Goal: Task Accomplishment & Management: Complete application form

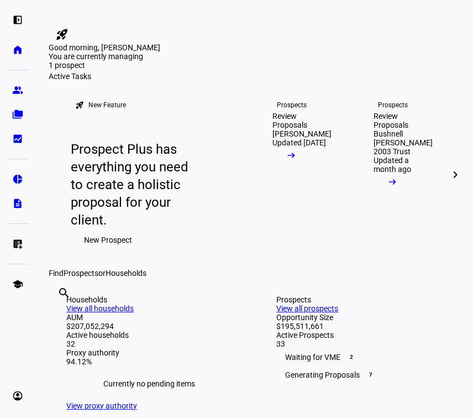
click at [19, 77] on div "left_panel_open home Home Advisors group Prospects folder_copy Households bid_l…" at bounding box center [17, 209] width 35 height 418
click at [19, 87] on eth-mat-symbol "group" at bounding box center [17, 90] width 11 height 11
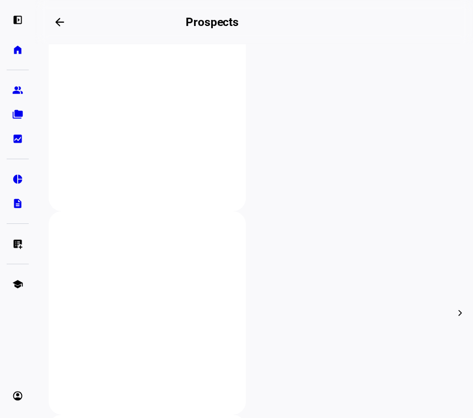
scroll to position [225, 0]
type input "young"
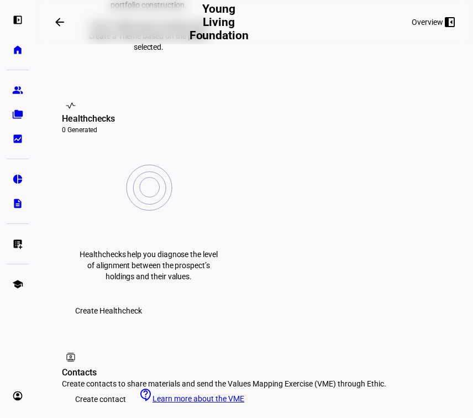
scroll to position [472, 0]
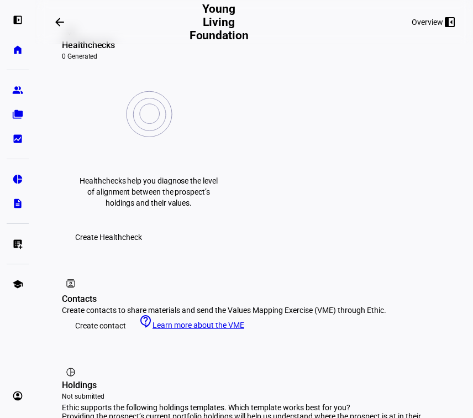
click at [103, 315] on span "Create contact" at bounding box center [100, 326] width 51 height 22
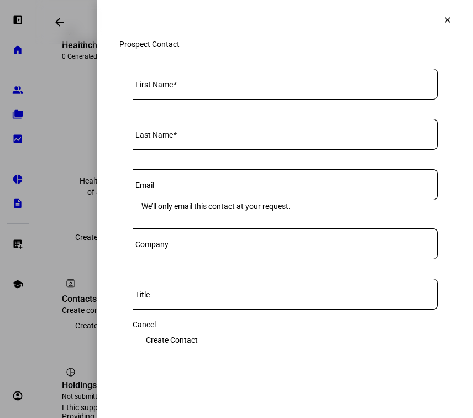
click at [192, 100] on div at bounding box center [285, 84] width 305 height 31
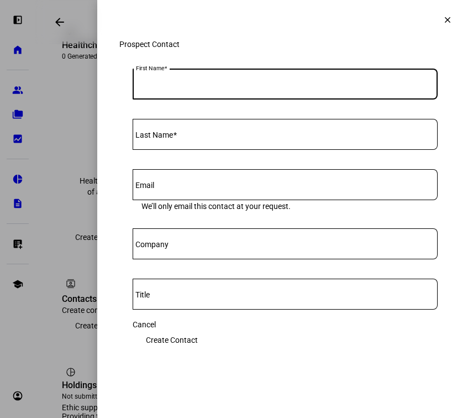
click at [442, 22] on mat-icon "clear" at bounding box center [448, 20] width 10 height 10
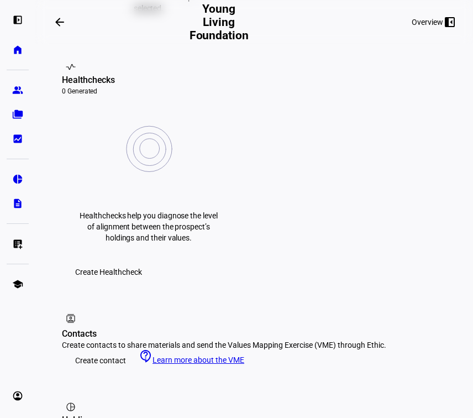
scroll to position [613, 0]
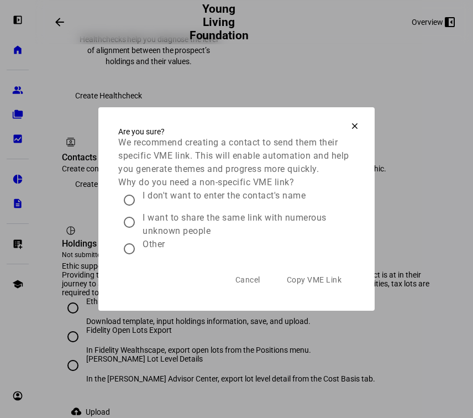
click at [355, 121] on mat-icon "clear" at bounding box center [355, 126] width 10 height 10
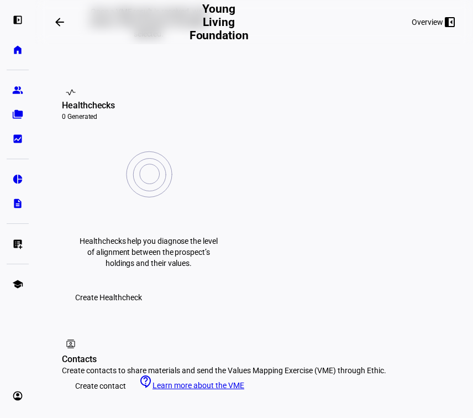
scroll to position [358, 0]
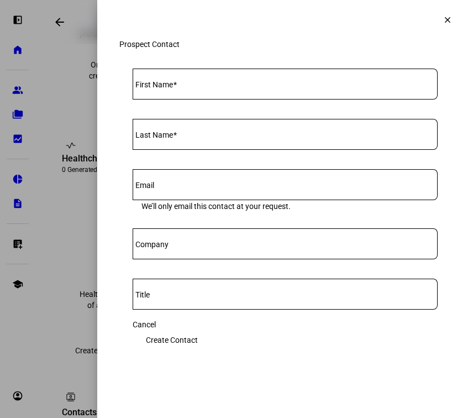
click at [213, 86] on input "First Name" at bounding box center [285, 81] width 305 height 9
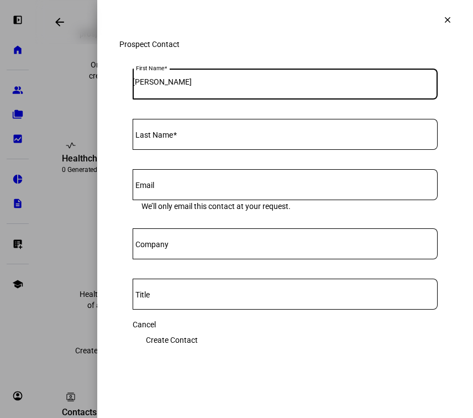
type input "[PERSON_NAME]"
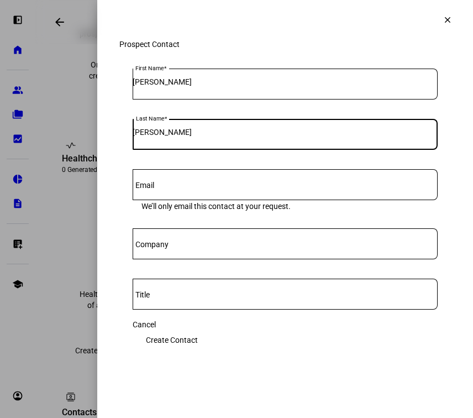
type input "[PERSON_NAME]"
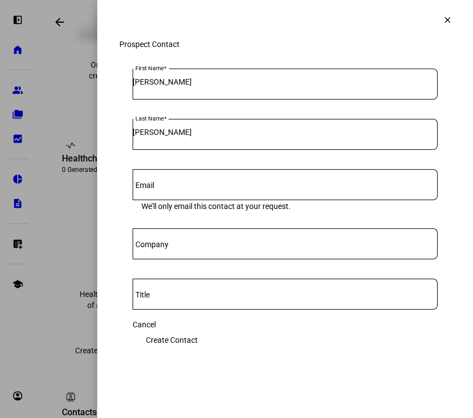
click at [210, 193] on div at bounding box center [285, 184] width 305 height 31
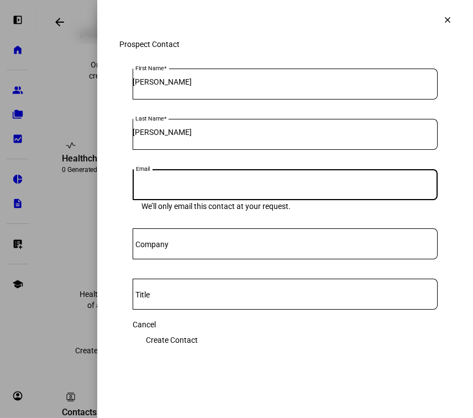
click at [222, 246] on input "Company" at bounding box center [285, 241] width 305 height 9
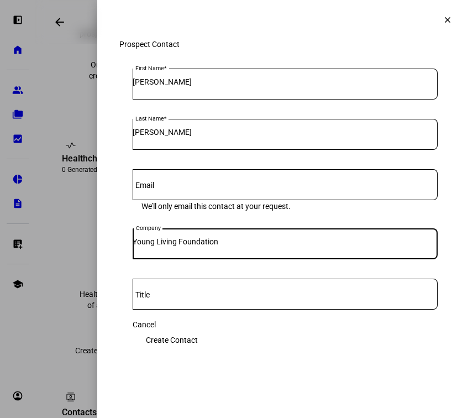
type input "Young Living Foundation"
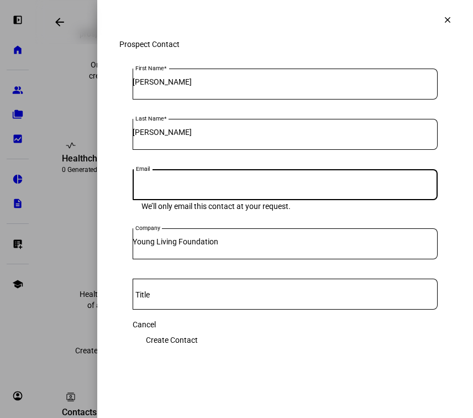
click at [206, 187] on input "Email" at bounding box center [285, 182] width 305 height 9
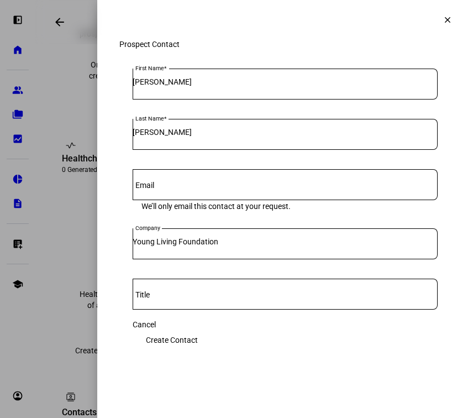
click at [193, 160] on div at bounding box center [285, 155] width 305 height 11
click at [206, 296] on input "Title" at bounding box center [285, 292] width 305 height 9
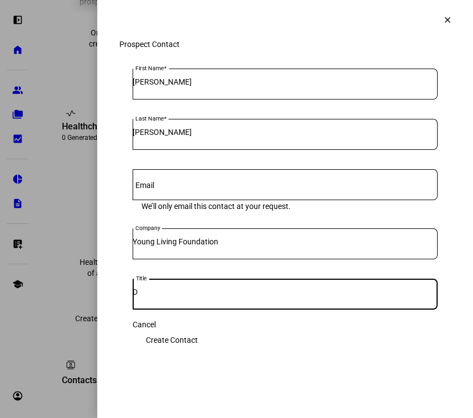
scroll to position [0, 0]
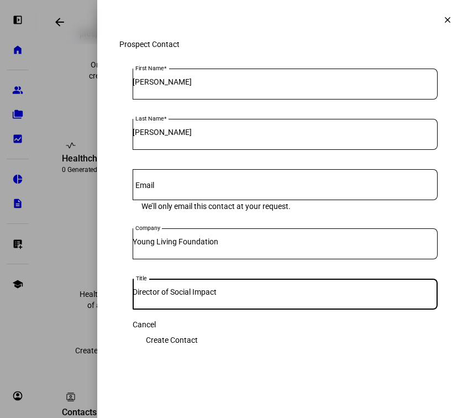
type input "Director of Social Impact"
click at [250, 279] on eth-input "Company Young Living Foundation" at bounding box center [285, 253] width 305 height 50
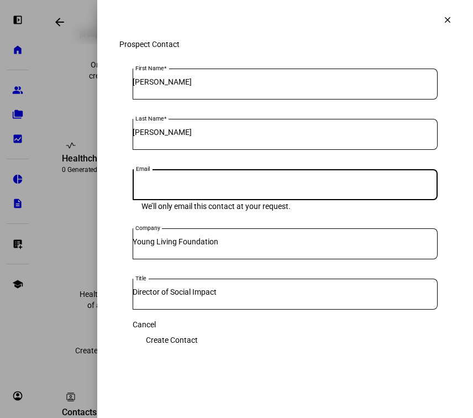
click at [227, 187] on input "Email" at bounding box center [285, 182] width 305 height 9
type input "[EMAIL_ADDRESS][DOMAIN_NAME]"
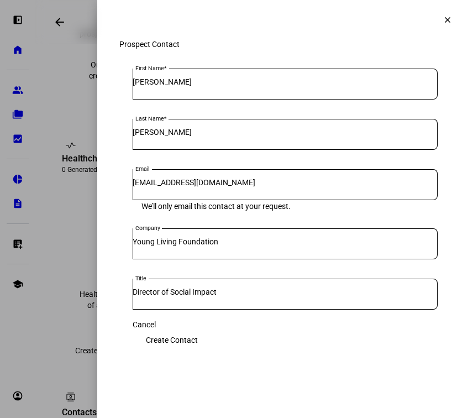
click at [298, 211] on div at bounding box center [360, 205] width 138 height 11
click at [198, 348] on span "Create Contact" at bounding box center [172, 340] width 52 height 22
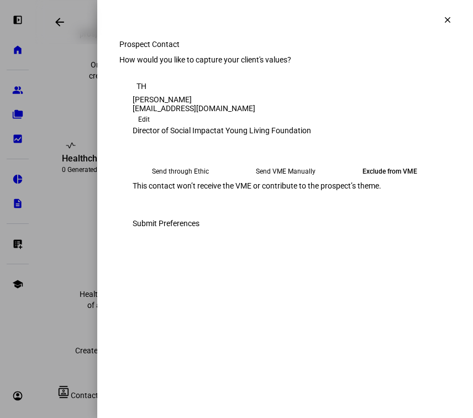
click at [280, 181] on eth-mega-radio-button "Send VME Manually" at bounding box center [286, 171] width 96 height 20
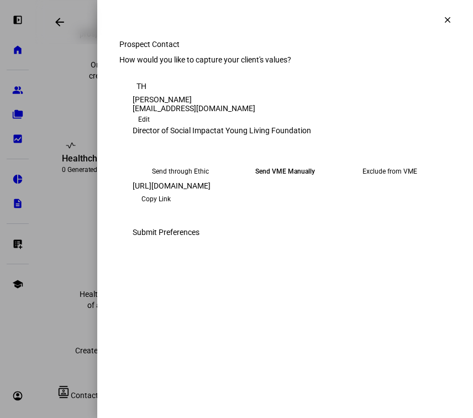
click at [171, 208] on span "Copy Link" at bounding box center [156, 199] width 29 height 18
